Goal: Task Accomplishment & Management: Use online tool/utility

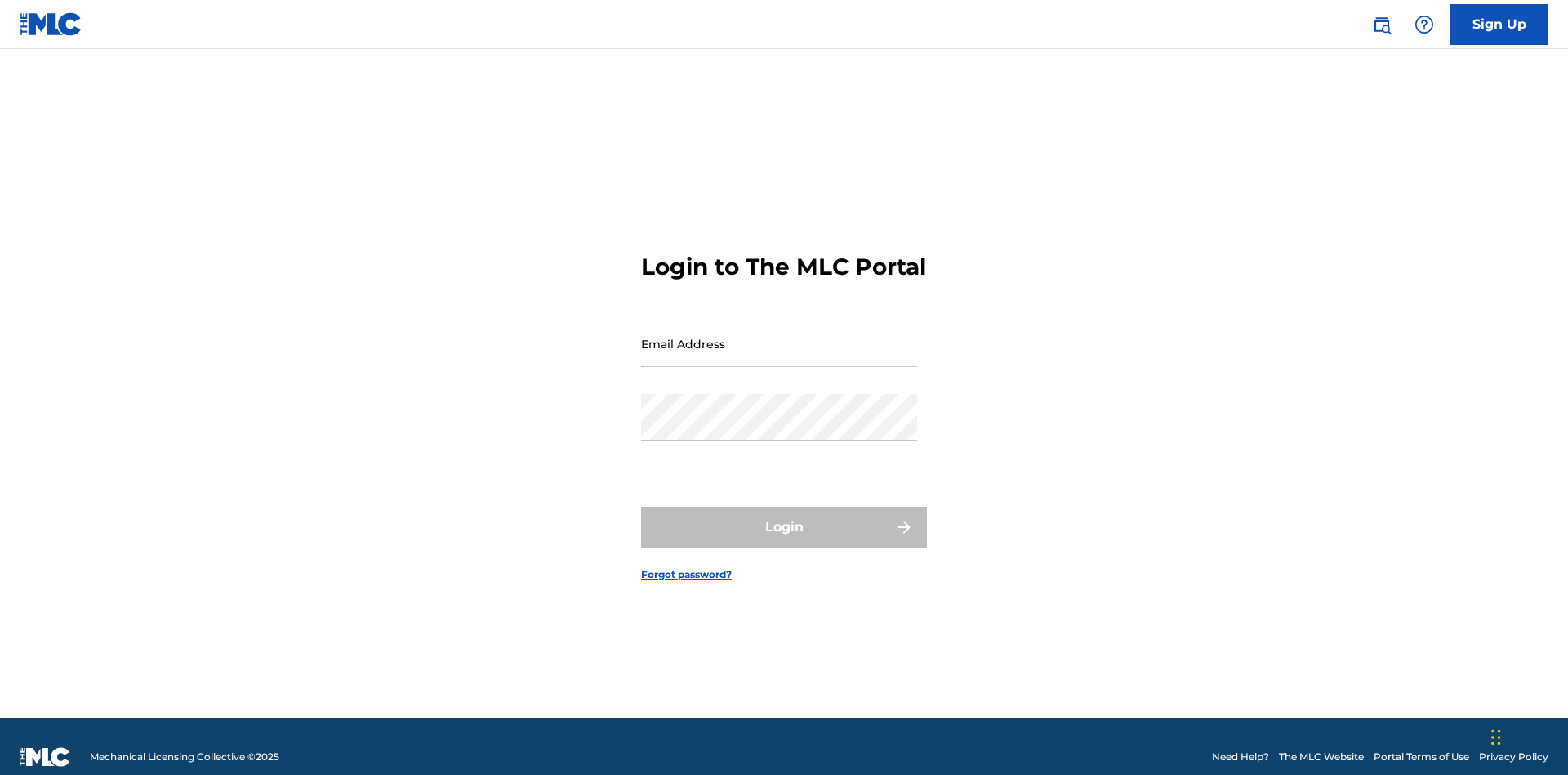
scroll to position [21, 0]
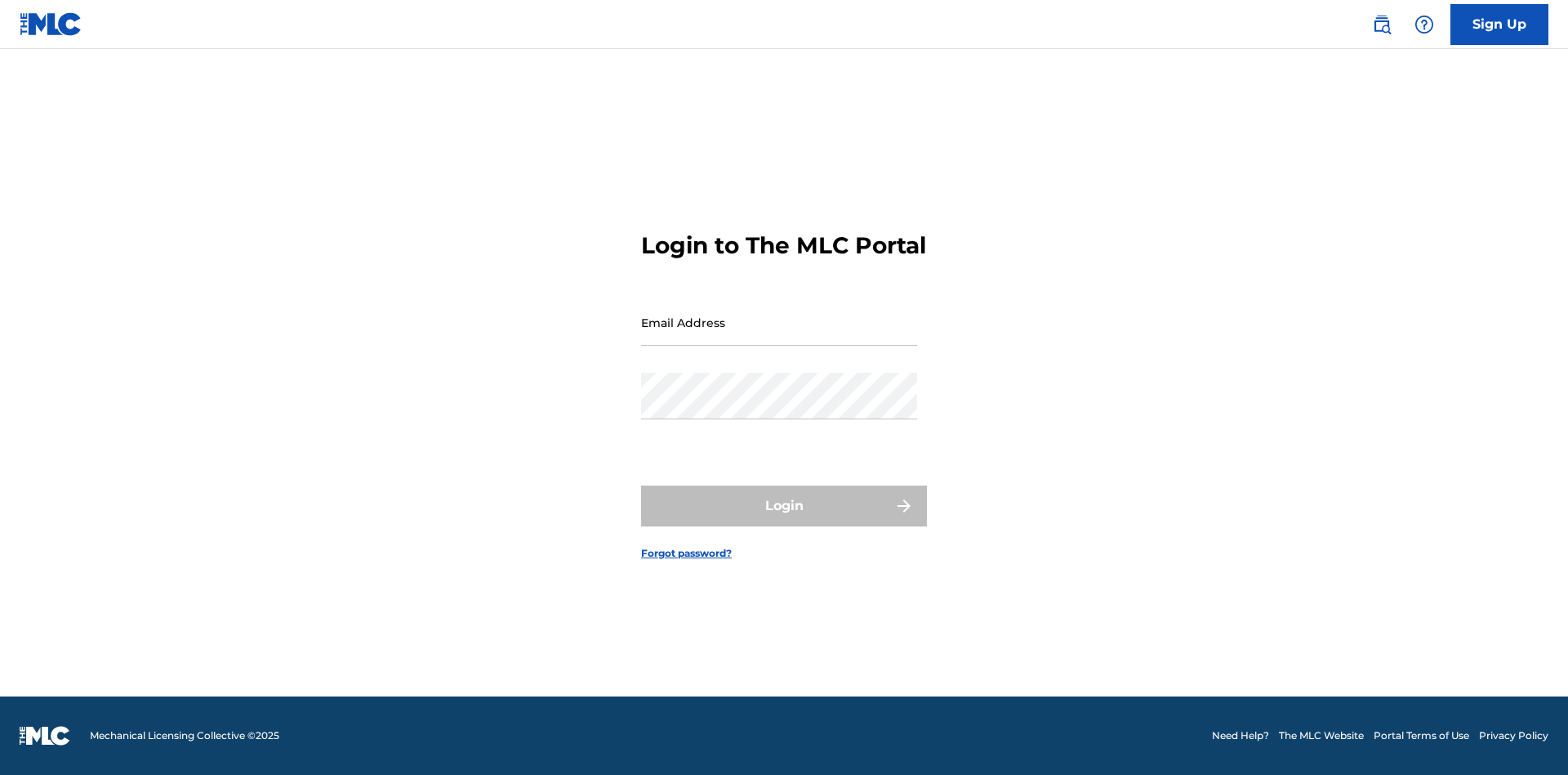
click at [779, 336] on input "Email Address" at bounding box center [779, 322] width 276 height 47
type input "[EMAIL_ADDRESS][DOMAIN_NAME]"
click at [784, 519] on button "Login" at bounding box center [784, 506] width 286 height 41
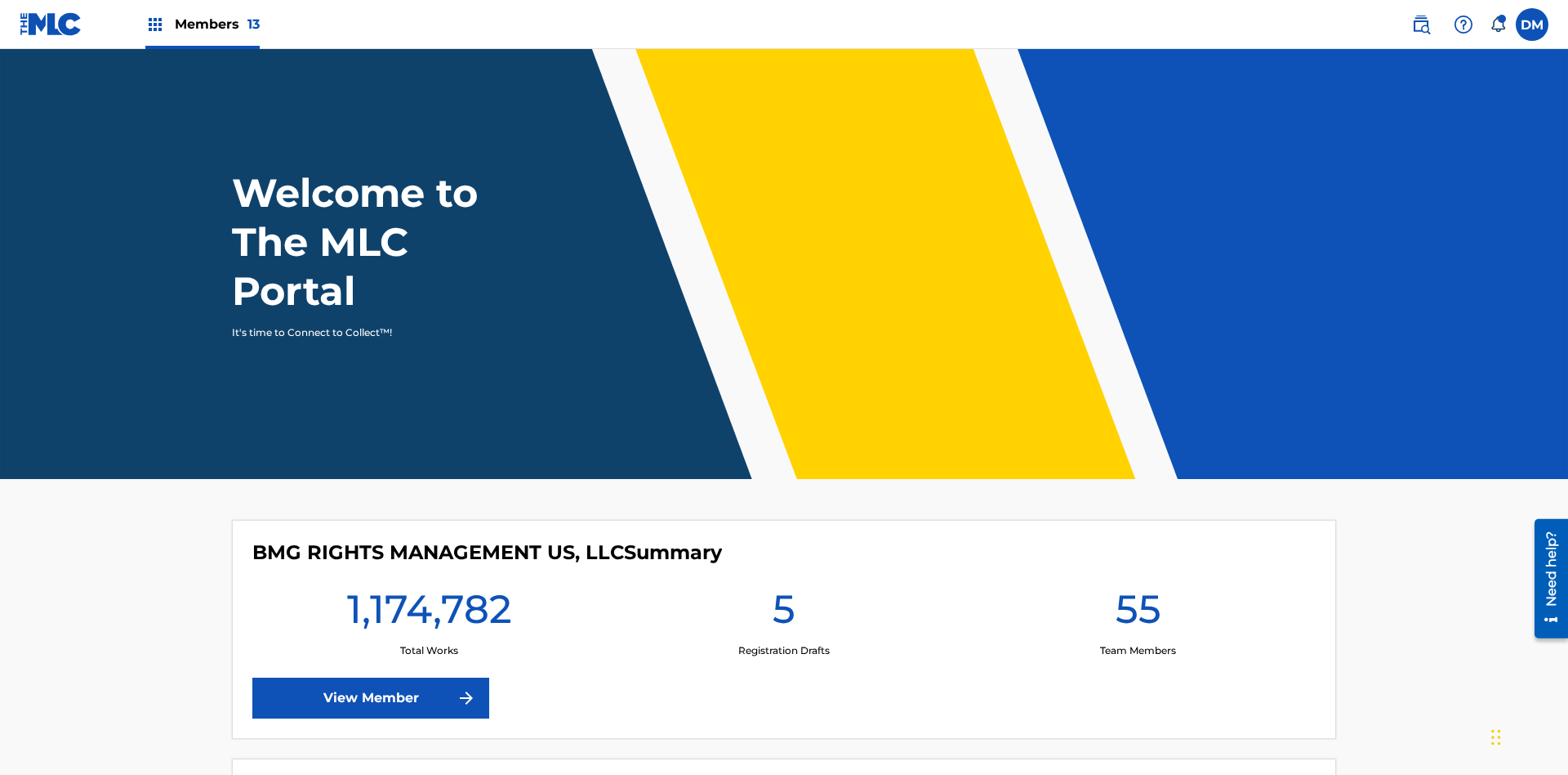
click at [202, 24] on span "Members 13" at bounding box center [217, 24] width 85 height 19
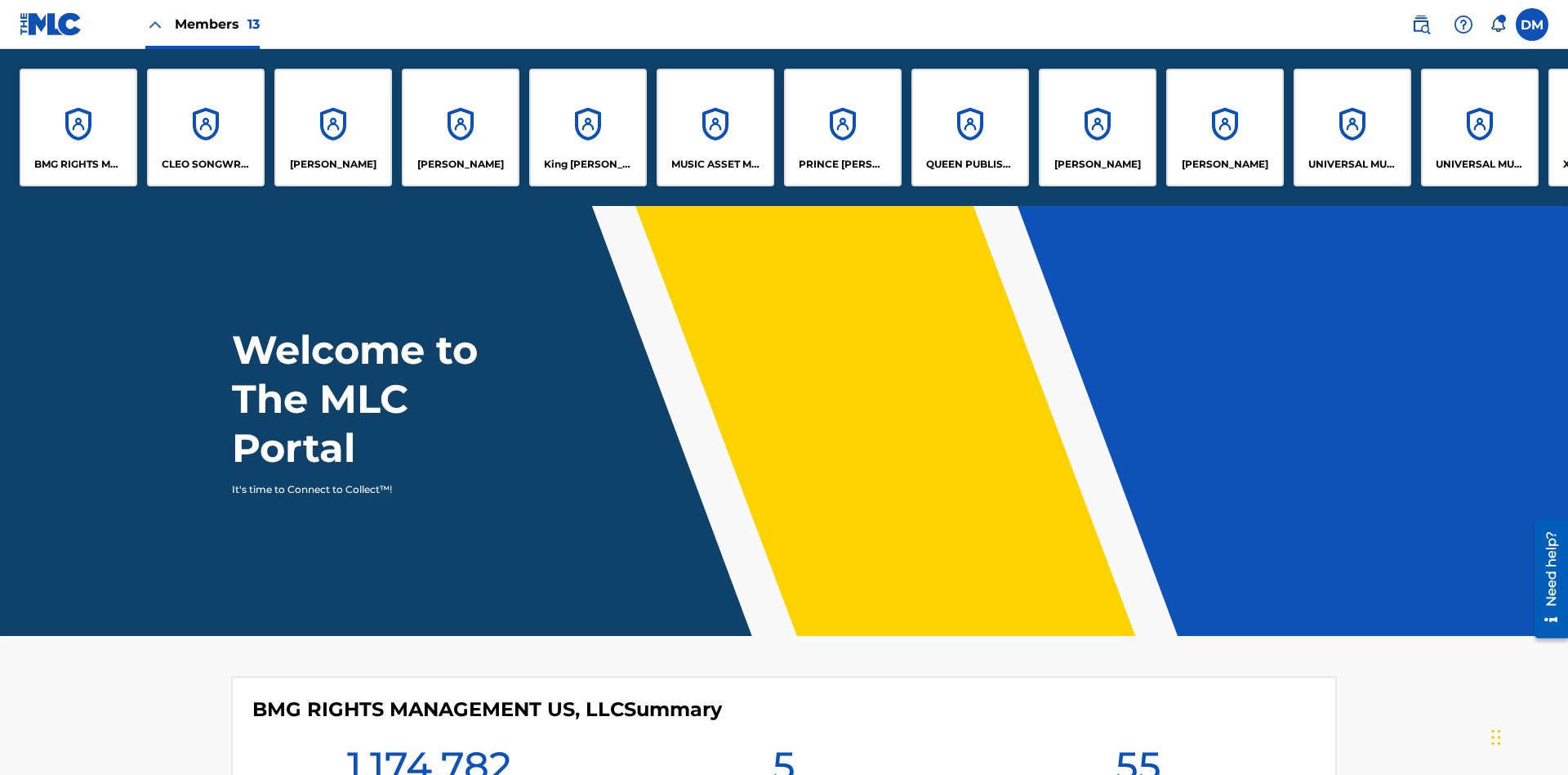
click at [78, 164] on p "BMG RIGHTS MANAGEMENT US, LLC" at bounding box center [79, 164] width 89 height 15
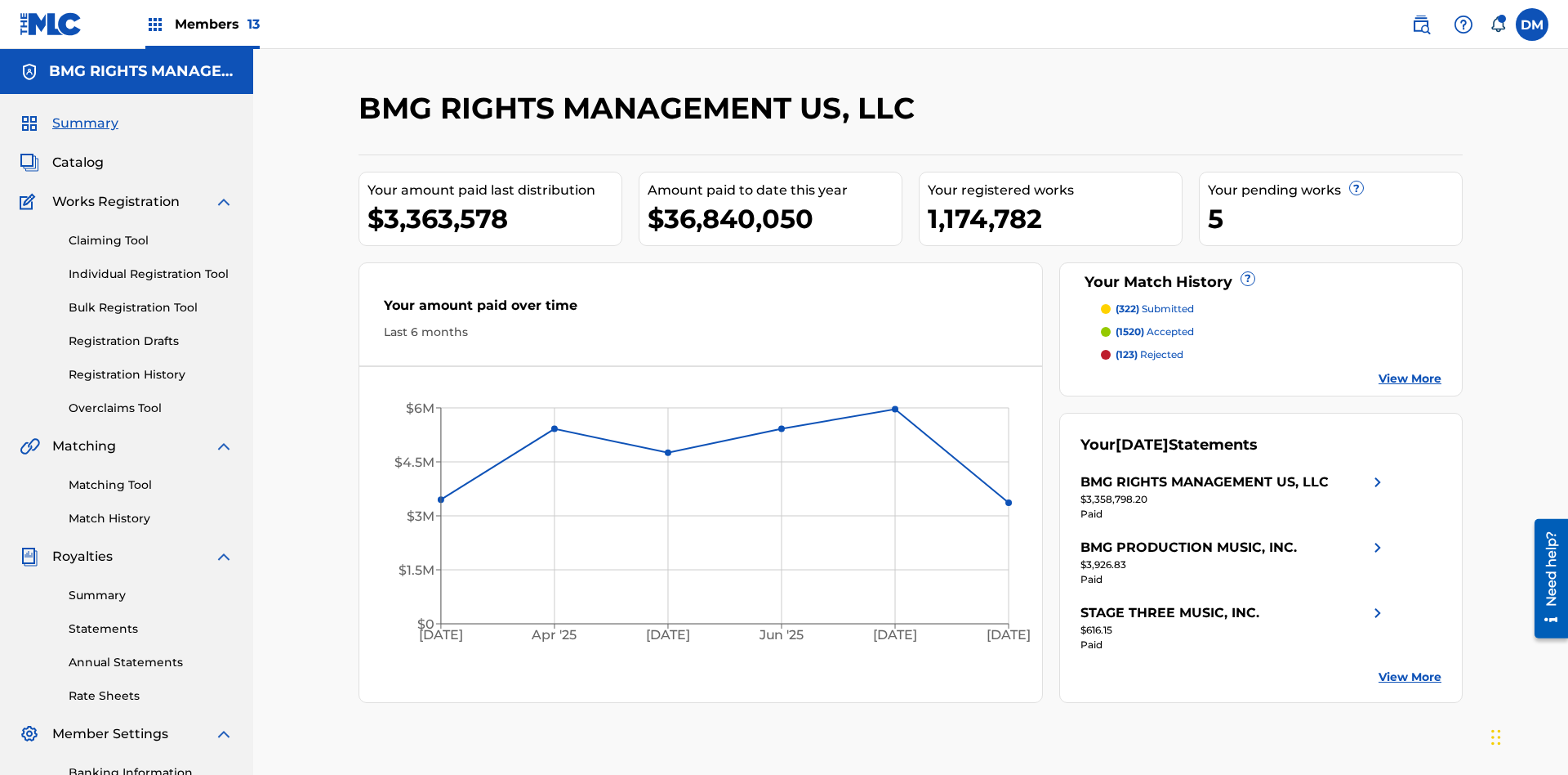
click at [151, 399] on link "Overclaims Tool" at bounding box center [151, 408] width 165 height 17
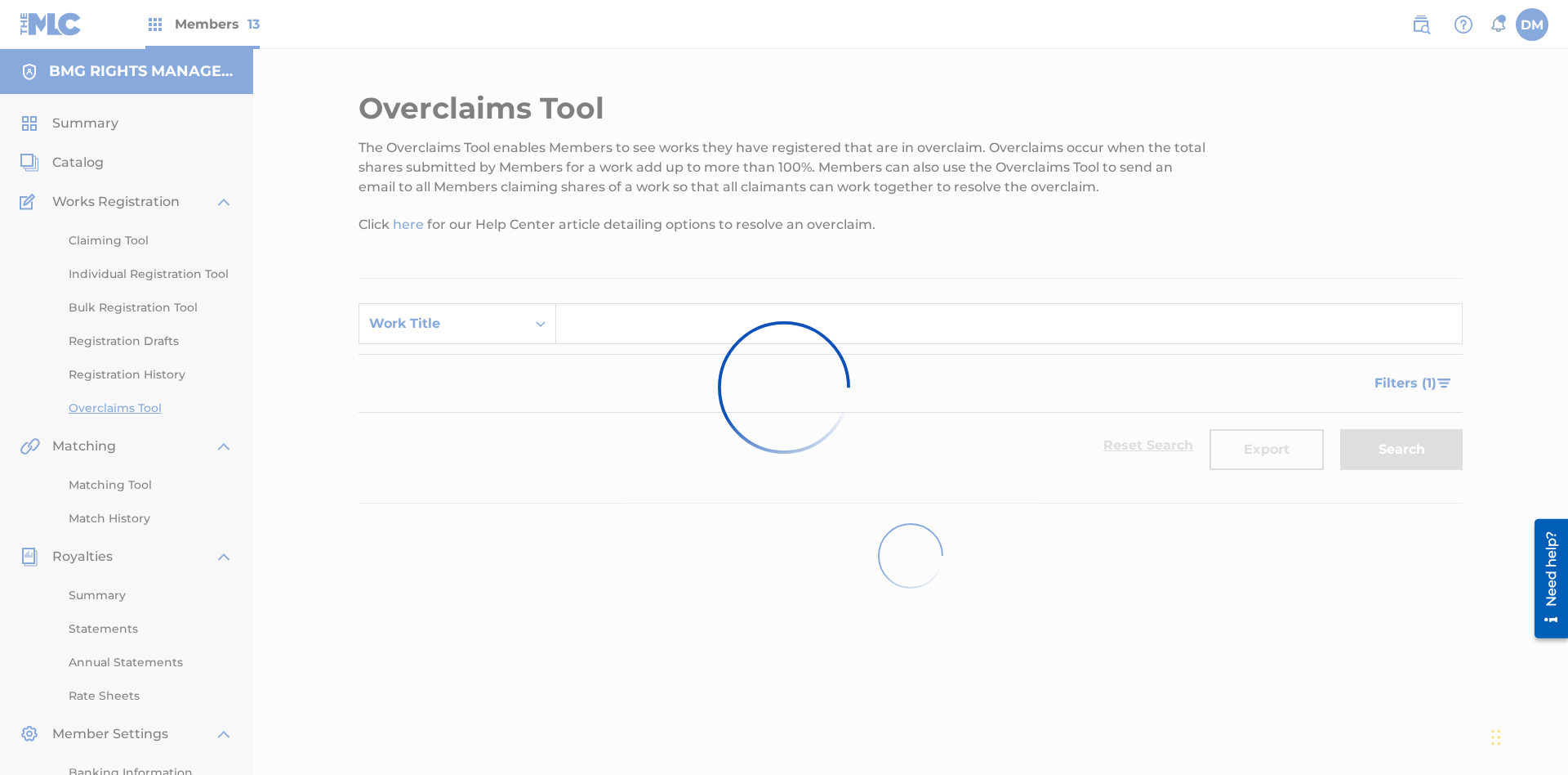
scroll to position [238, 0]
